Goal: Unclear

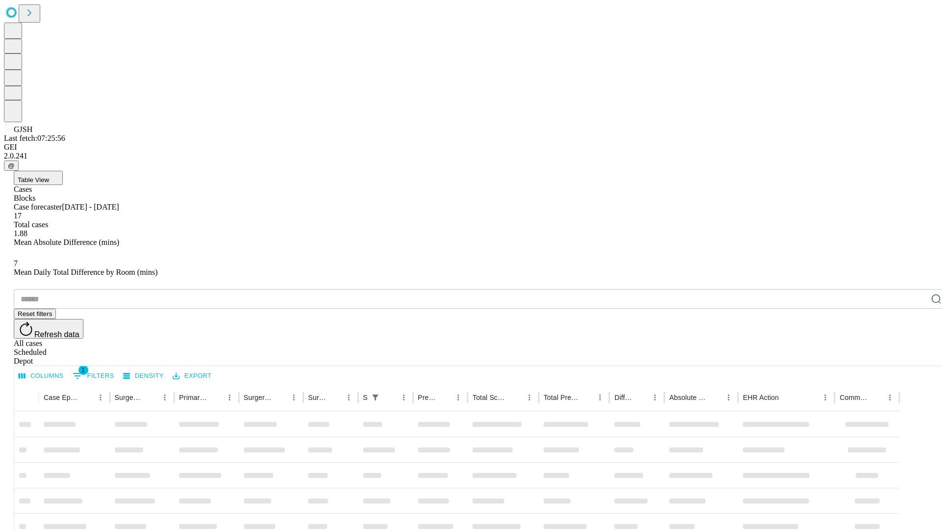
click at [916, 357] on div "Depot" at bounding box center [481, 361] width 934 height 9
